Goal: Information Seeking & Learning: Learn about a topic

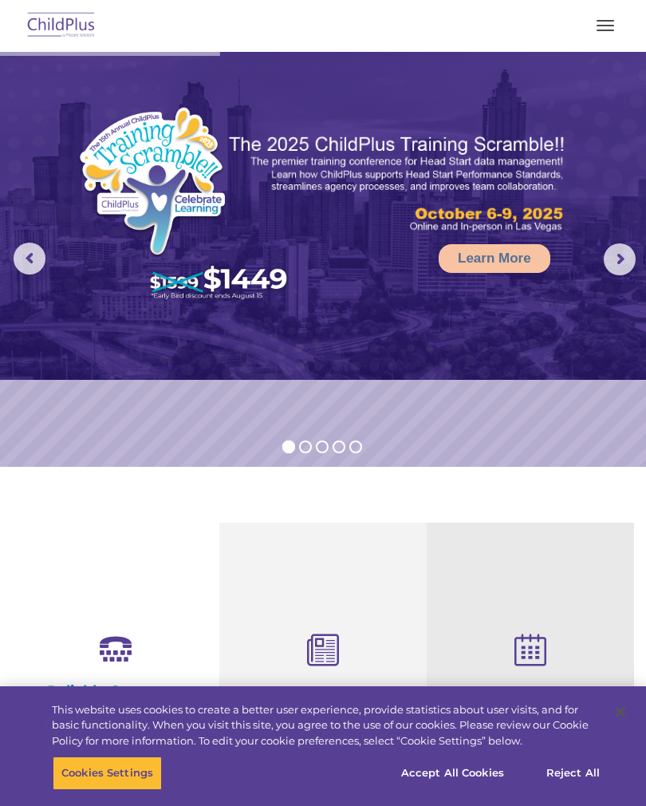
scroll to position [892, 0]
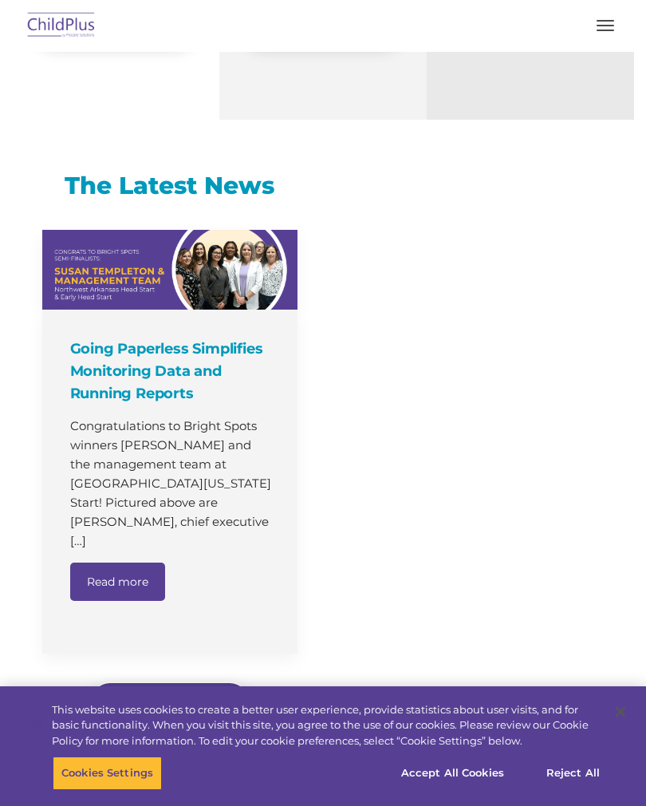
select select "MEDIUM"
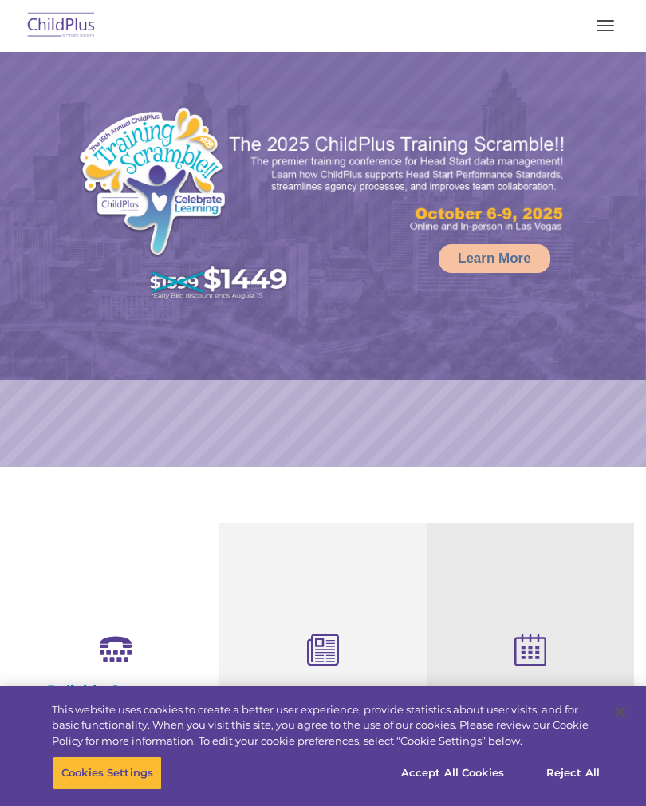
select select "MEDIUM"
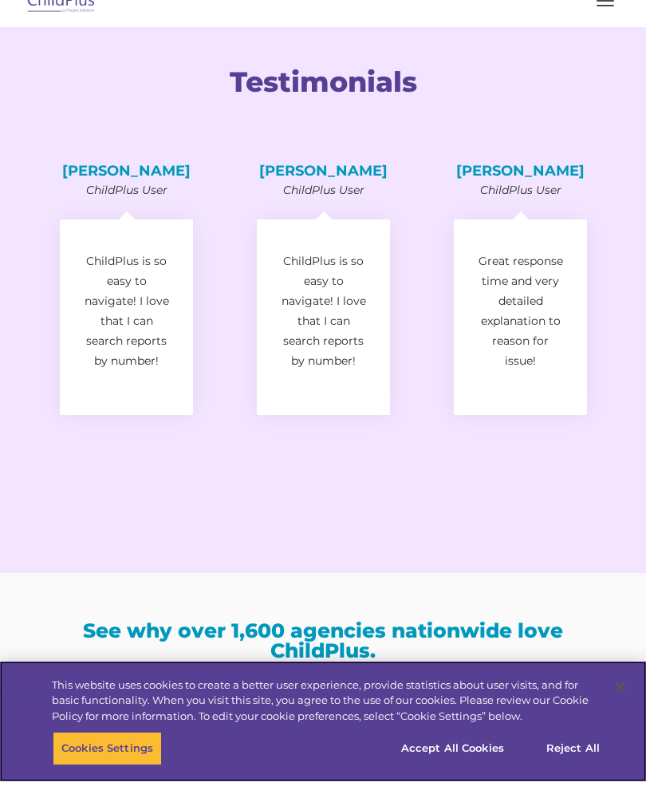
scroll to position [2483, 0]
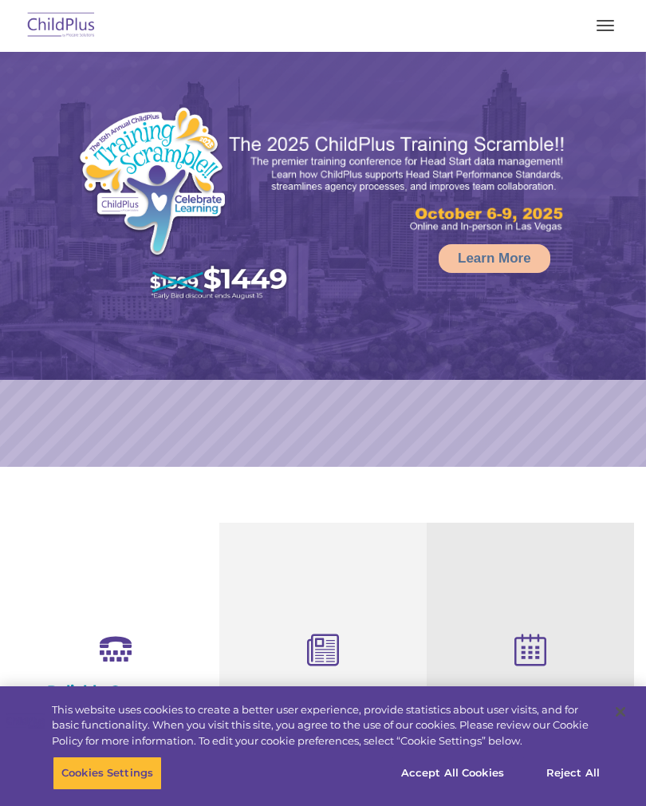
select select "MEDIUM"
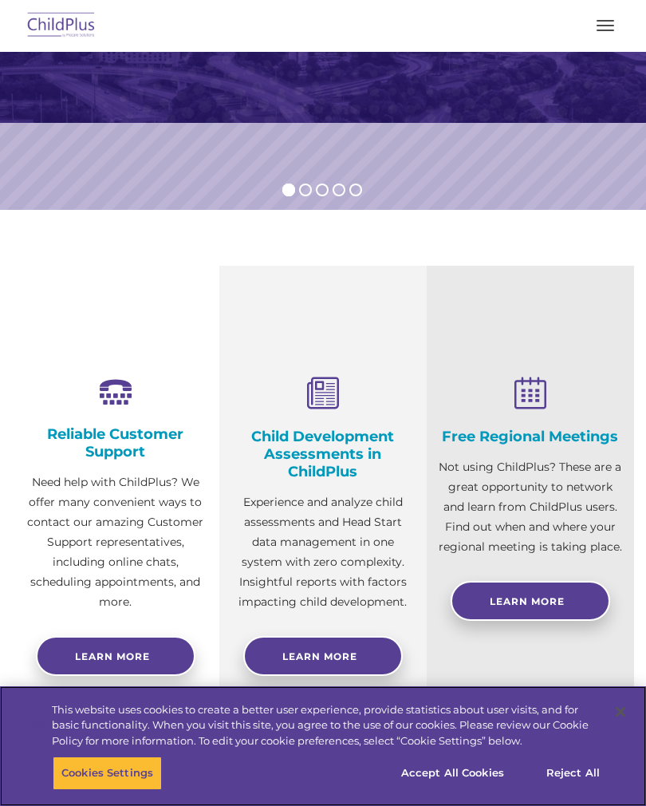
scroll to position [325, 0]
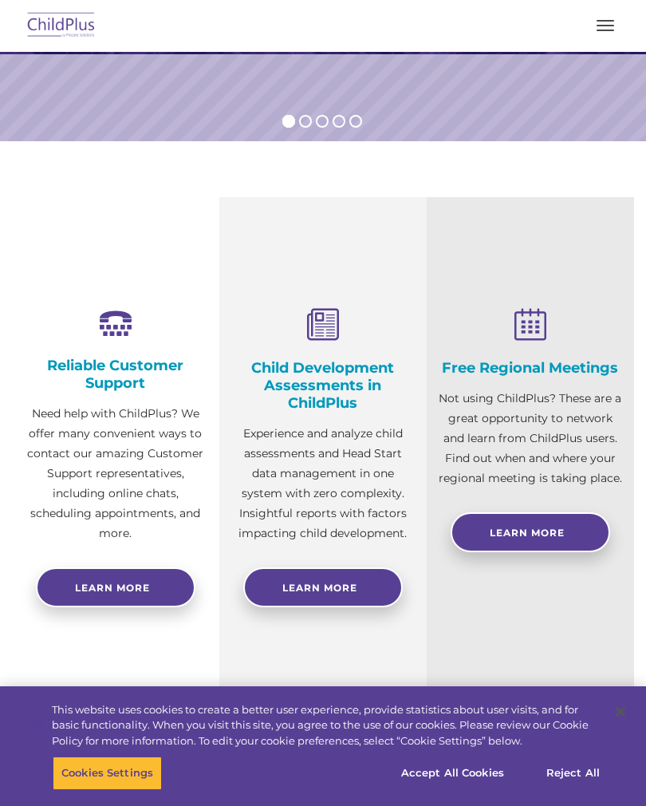
click at [346, 569] on link "Learn More" at bounding box center [323, 587] width 160 height 40
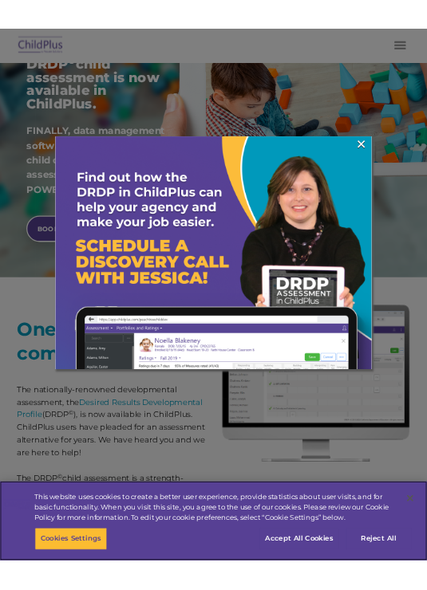
scroll to position [393, 0]
